Goal: Transaction & Acquisition: Purchase product/service

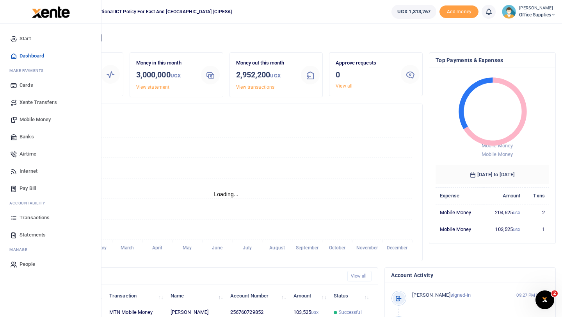
click at [31, 120] on span "Mobile Money" at bounding box center [35, 120] width 31 height 8
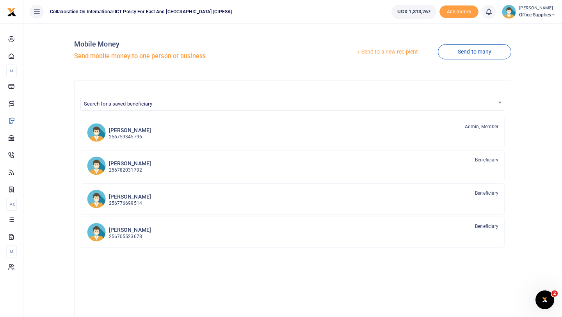
click at [385, 52] on link "Send to a new recipient" at bounding box center [387, 52] width 102 height 14
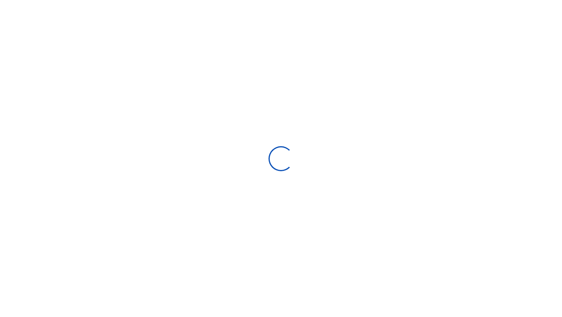
select select "Loading bundles"
select select
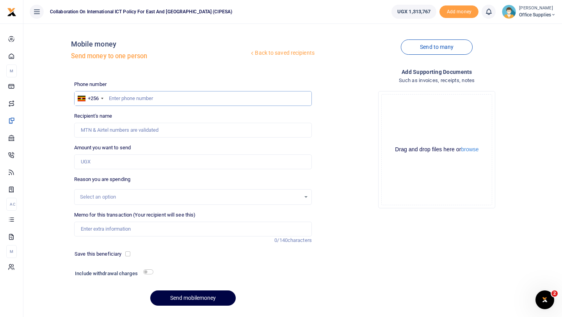
click at [119, 98] on input "text" at bounding box center [193, 98] width 238 height 15
type input "07"
